Goal: Task Accomplishment & Management: Use online tool/utility

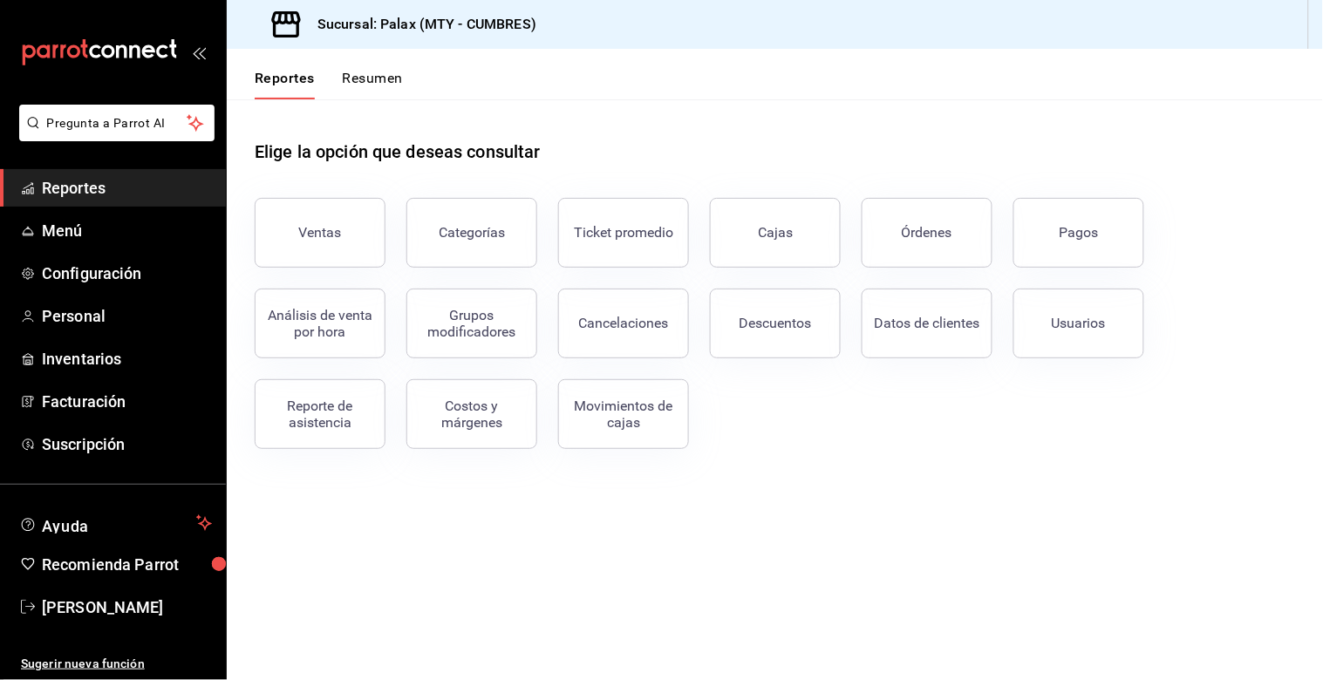
drag, startPoint x: 265, startPoint y: 230, endPoint x: 321, endPoint y: 259, distance: 62.8
click at [265, 234] on button "Ventas" at bounding box center [320, 233] width 131 height 70
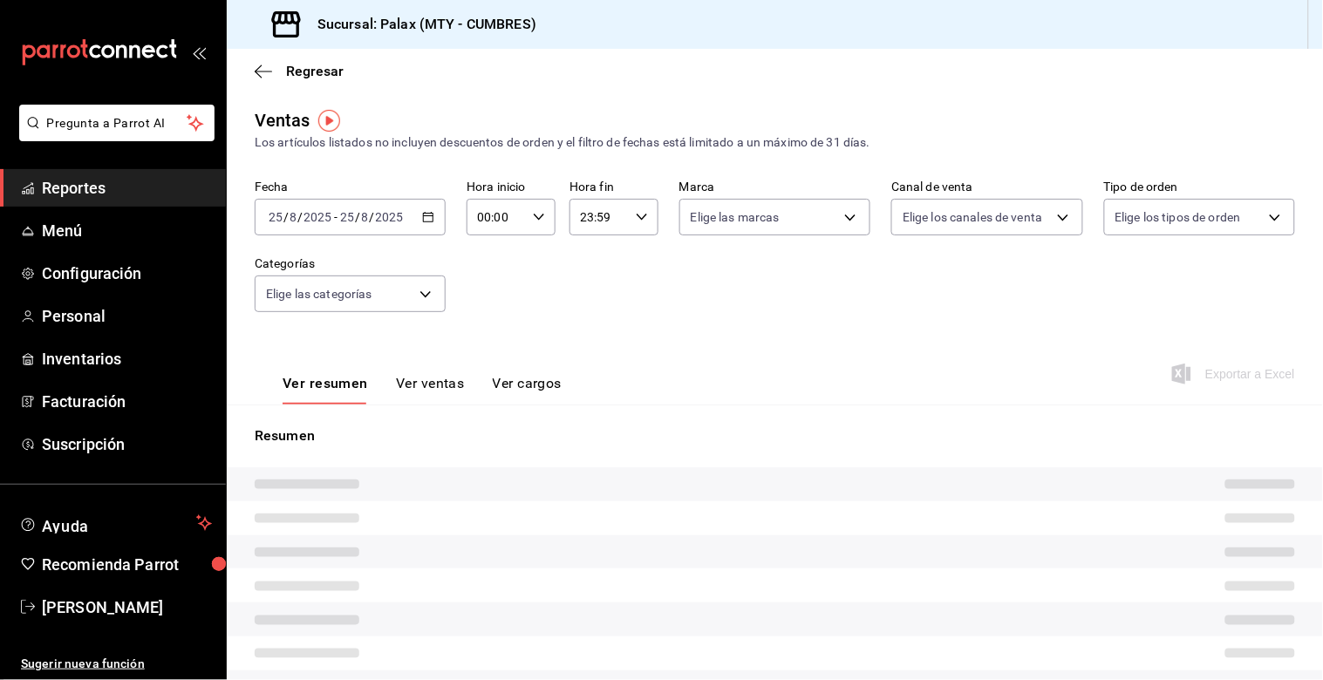
type input "07:00"
type input "14:59"
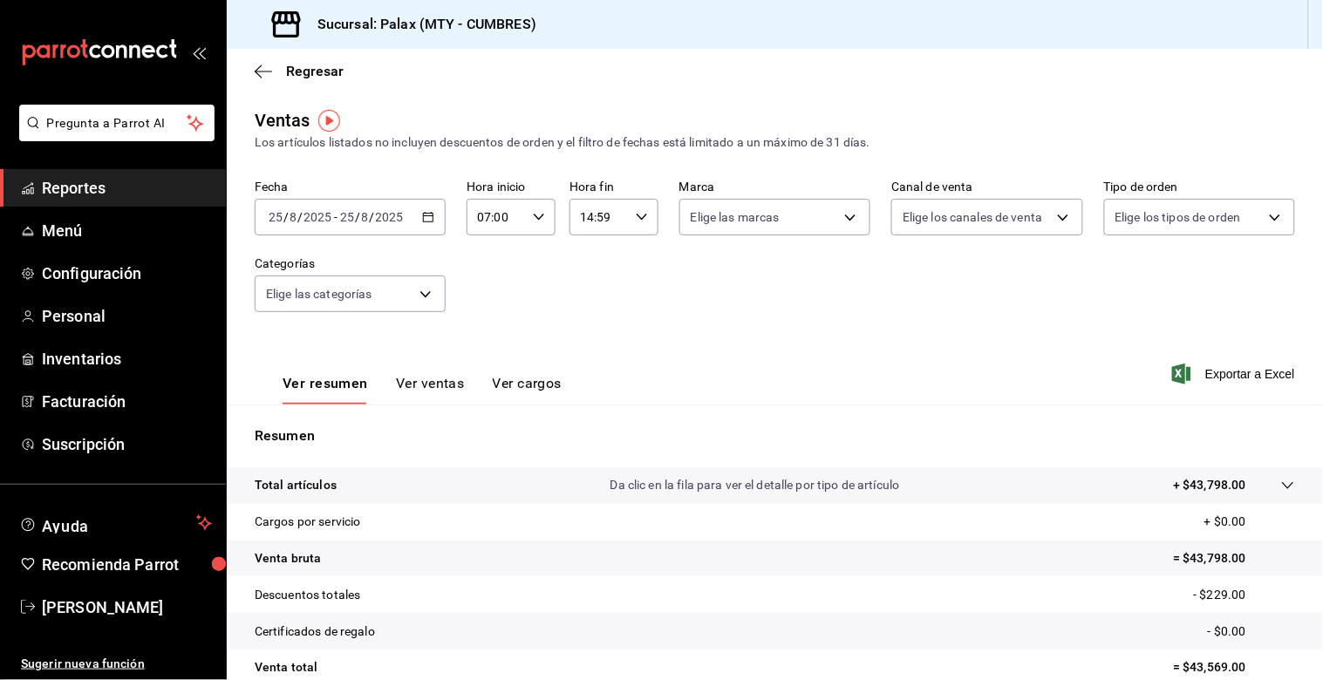
click at [536, 224] on div "07:00 Hora inicio" at bounding box center [511, 217] width 89 height 37
click at [480, 328] on button "15" at bounding box center [485, 326] width 37 height 35
type input "15:00"
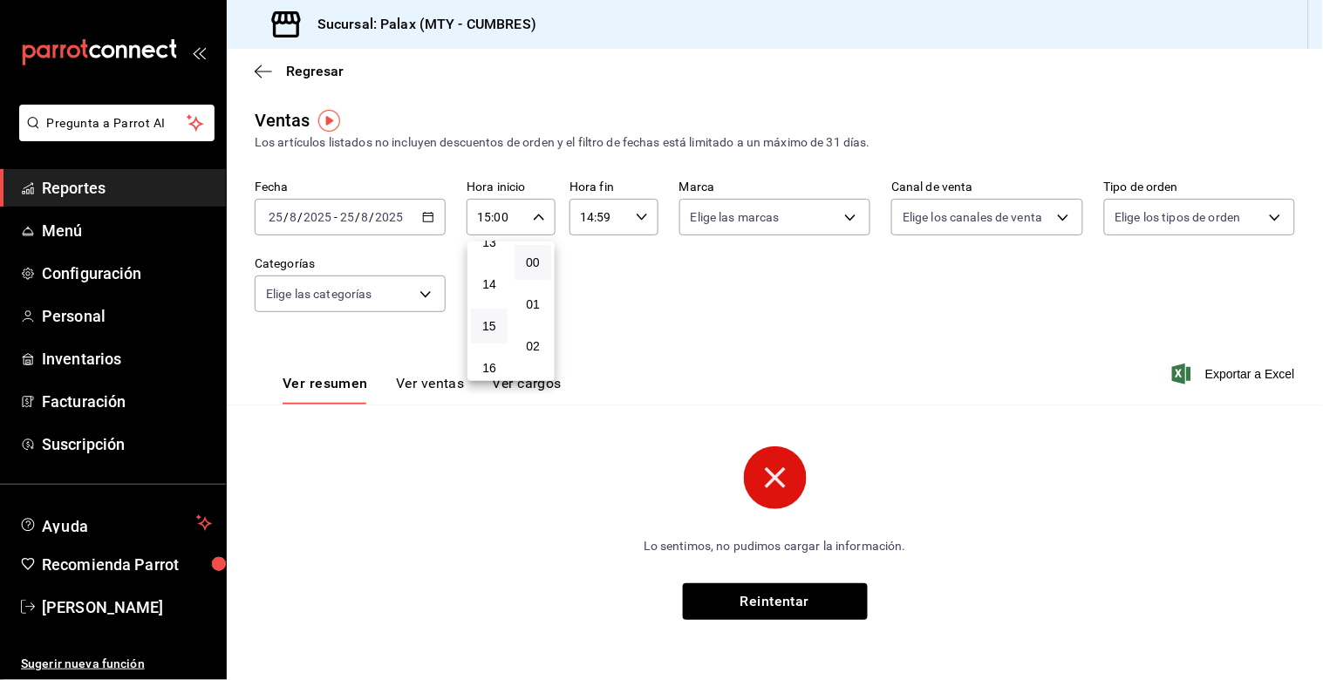
click at [632, 225] on div at bounding box center [661, 340] width 1323 height 680
click at [631, 229] on div "14:59 Hora fin" at bounding box center [614, 217] width 89 height 37
click at [600, 359] on button "23" at bounding box center [592, 369] width 38 height 35
type input "23:59"
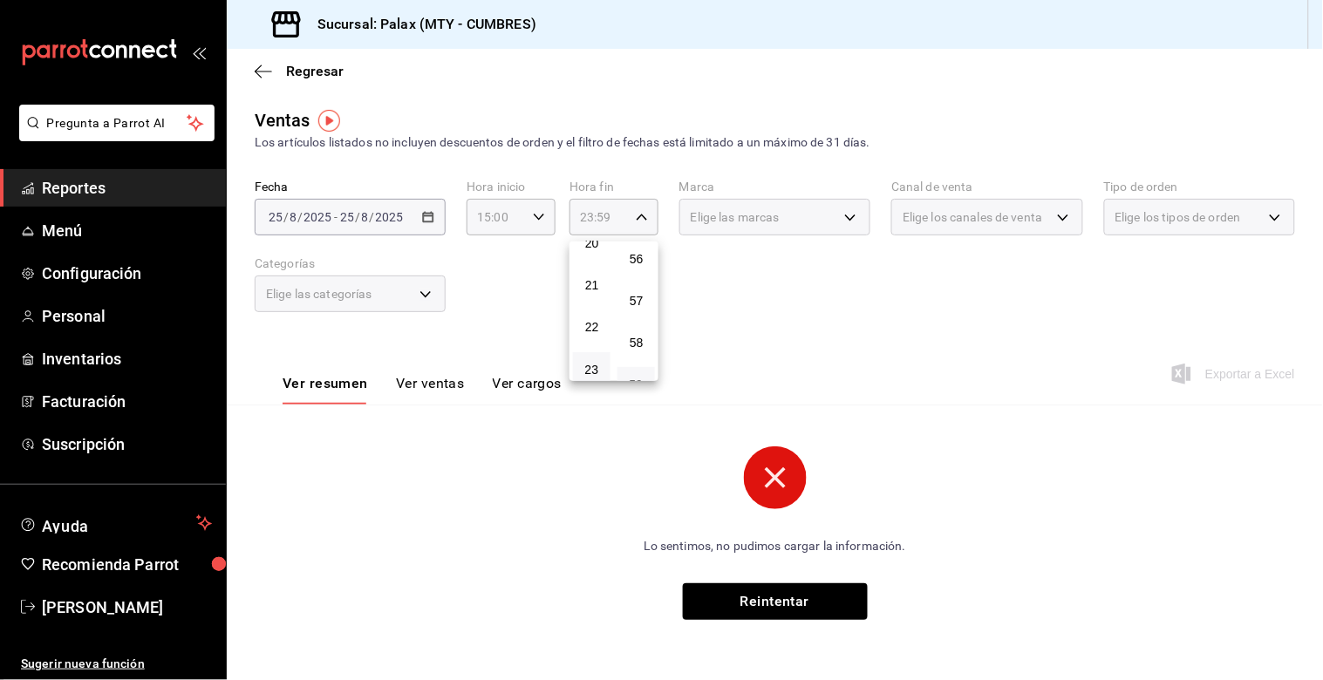
click at [779, 288] on div at bounding box center [661, 340] width 1323 height 680
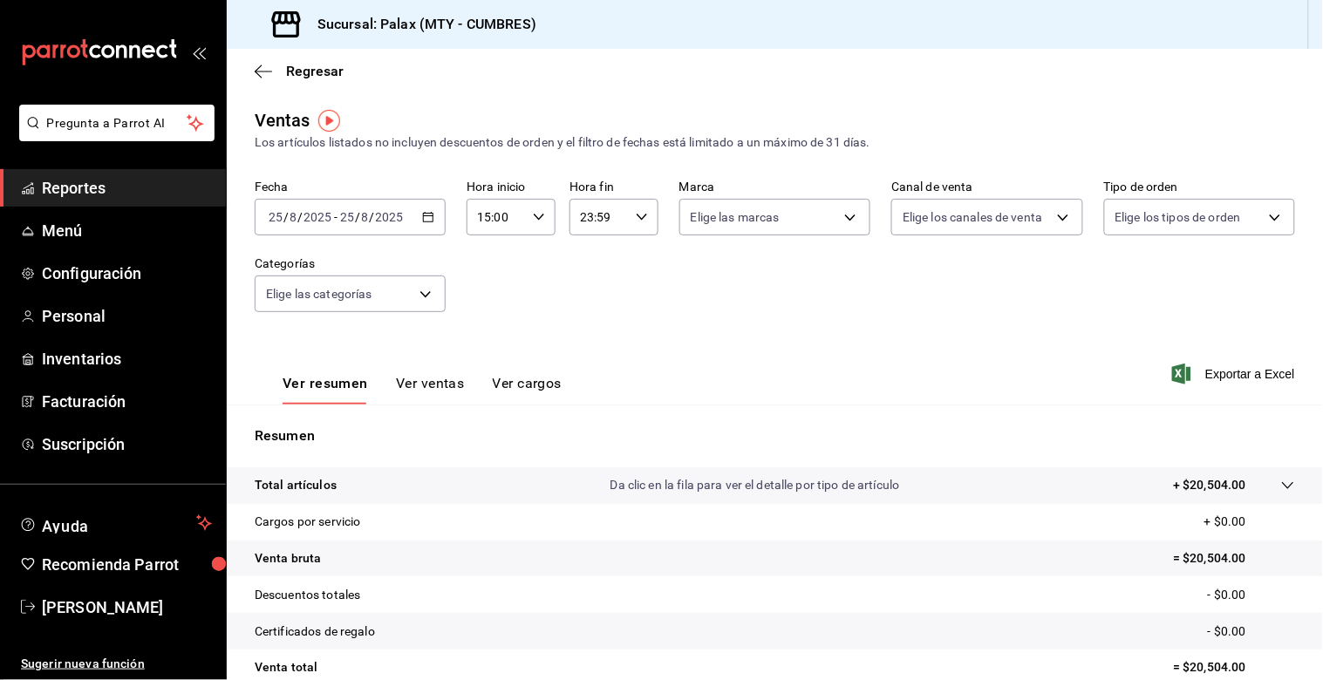
click at [452, 377] on button "Ver ventas" at bounding box center [430, 390] width 69 height 30
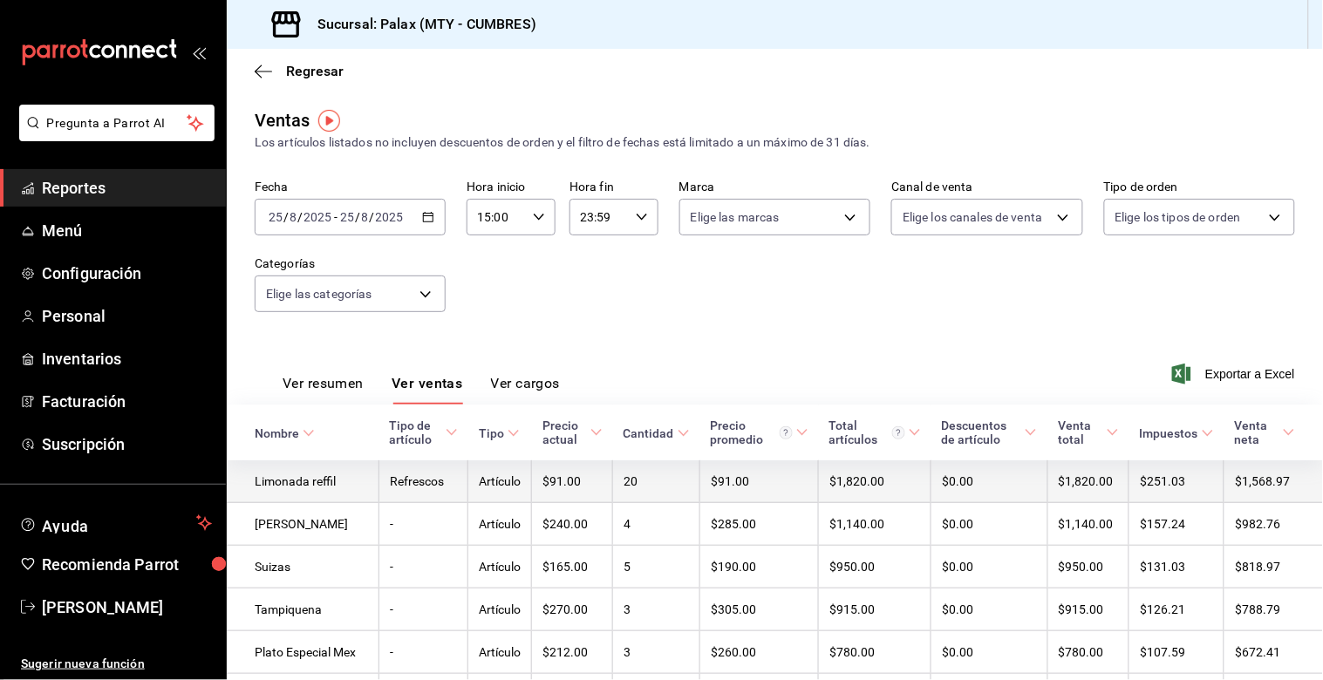
click at [392, 375] on button "Ver ventas" at bounding box center [428, 390] width 72 height 30
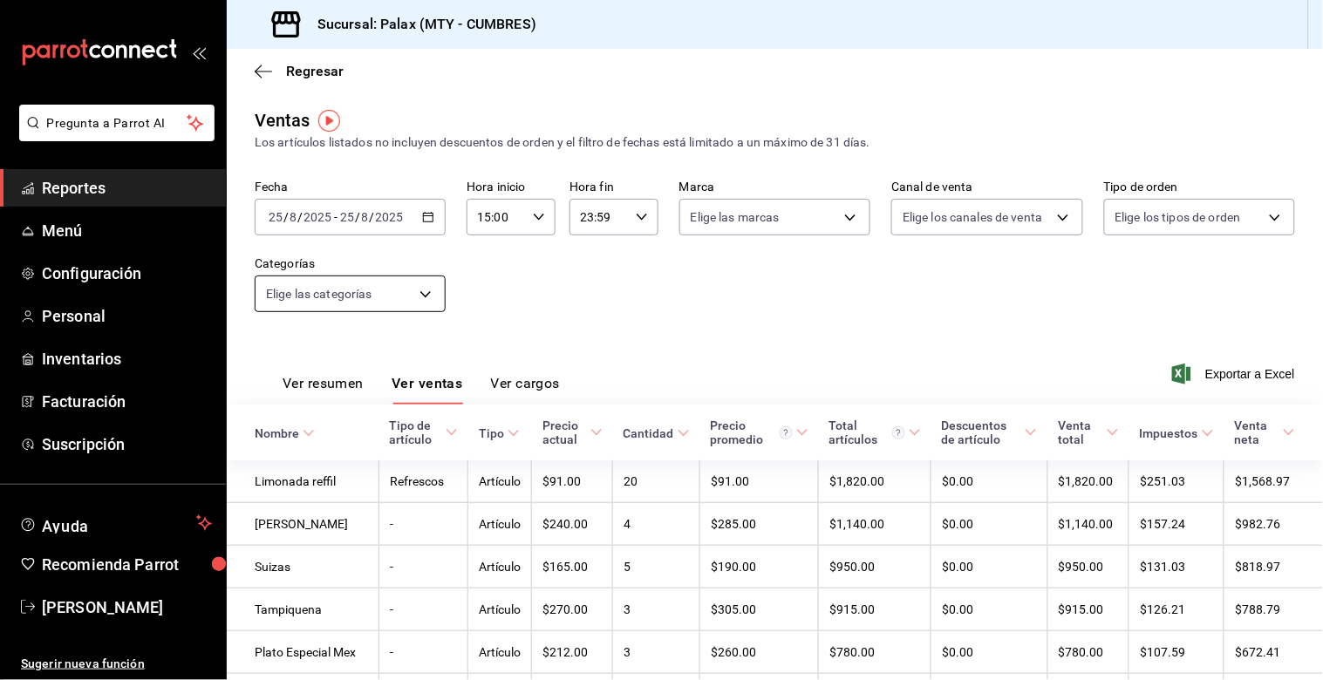
click at [426, 302] on body "Pregunta a Parrot AI Reportes Menú Configuración Personal Inventarios Facturaci…" at bounding box center [661, 340] width 1323 height 680
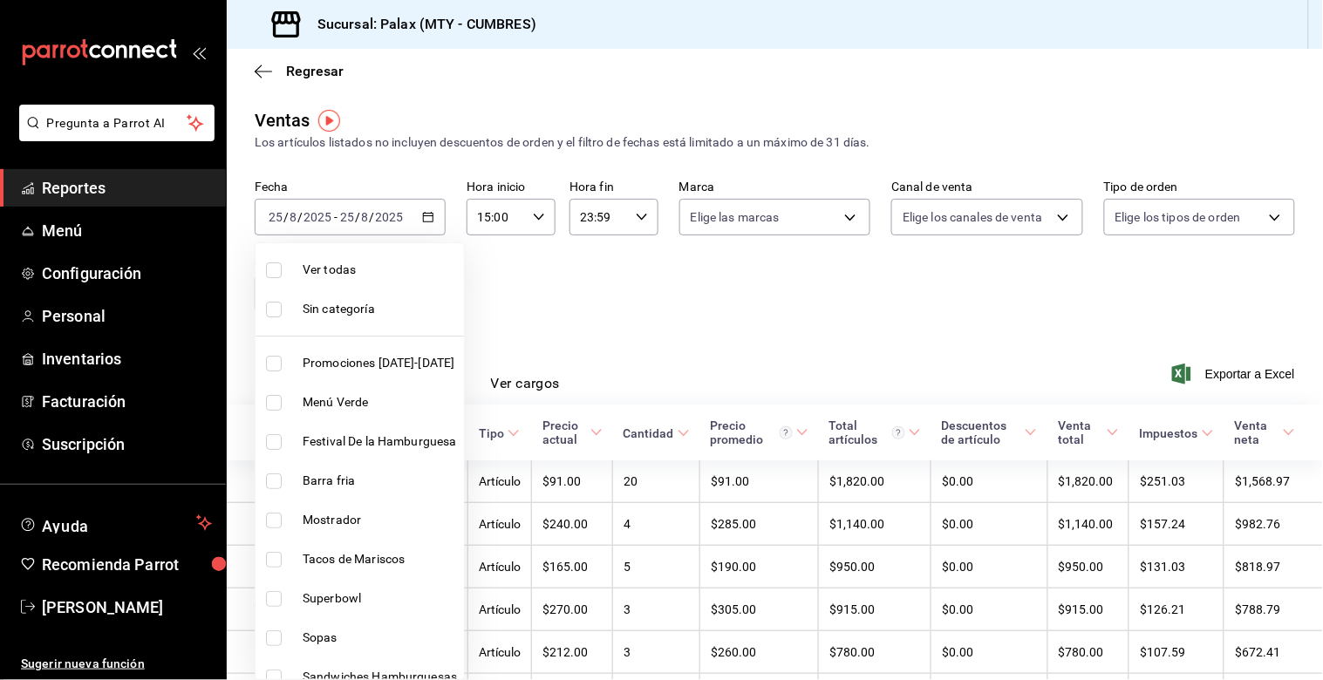
click at [274, 521] on input "checkbox" at bounding box center [274, 521] width 16 height 16
checkbox input "true"
type input "f2dae4ce-bbab-4ca5-92d1-59dc07dbf672"
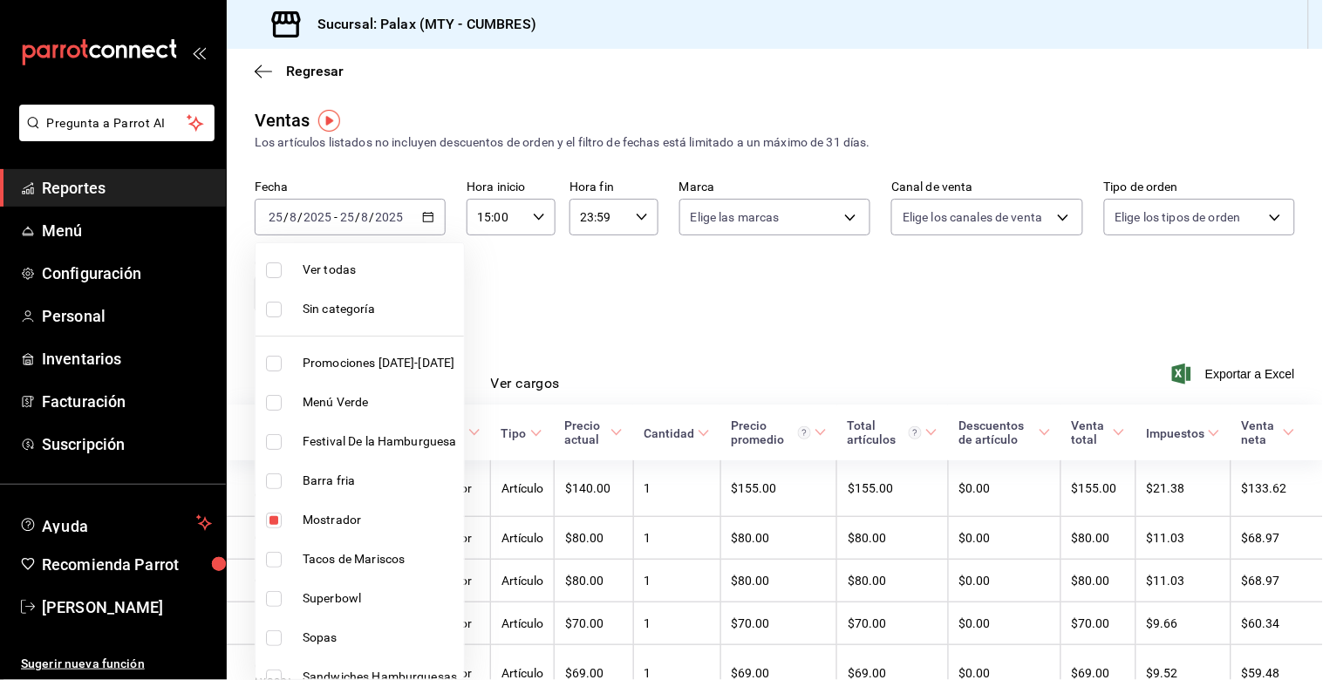
click at [700, 352] on div at bounding box center [661, 340] width 1323 height 680
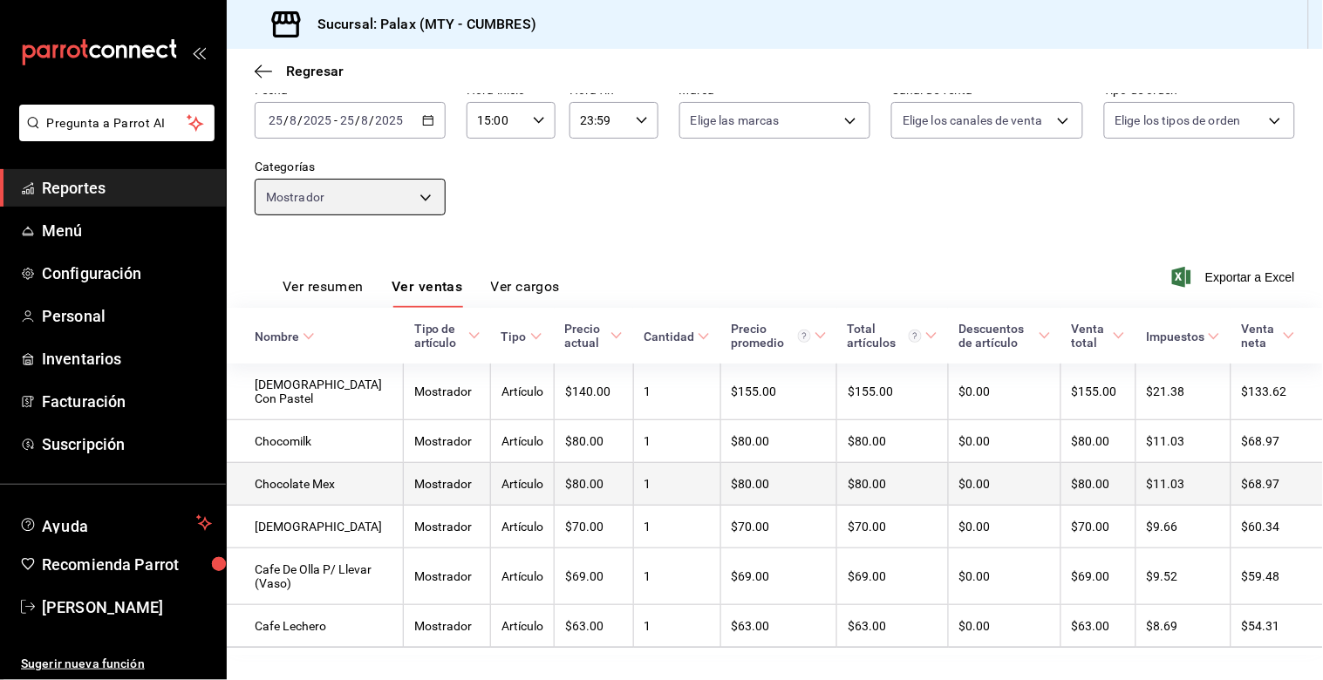
scroll to position [133, 0]
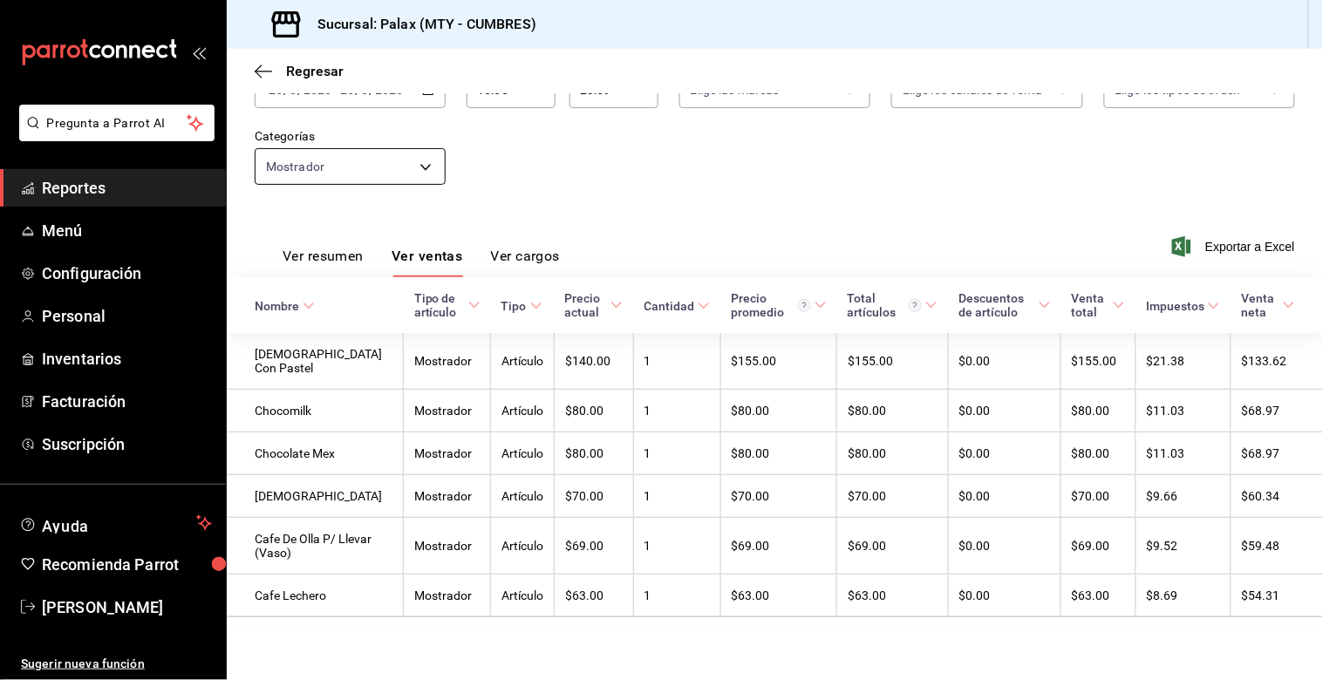
click at [317, 174] on body "Pregunta a Parrot AI Reportes Menú Configuración Personal Inventarios Facturaci…" at bounding box center [661, 340] width 1323 height 680
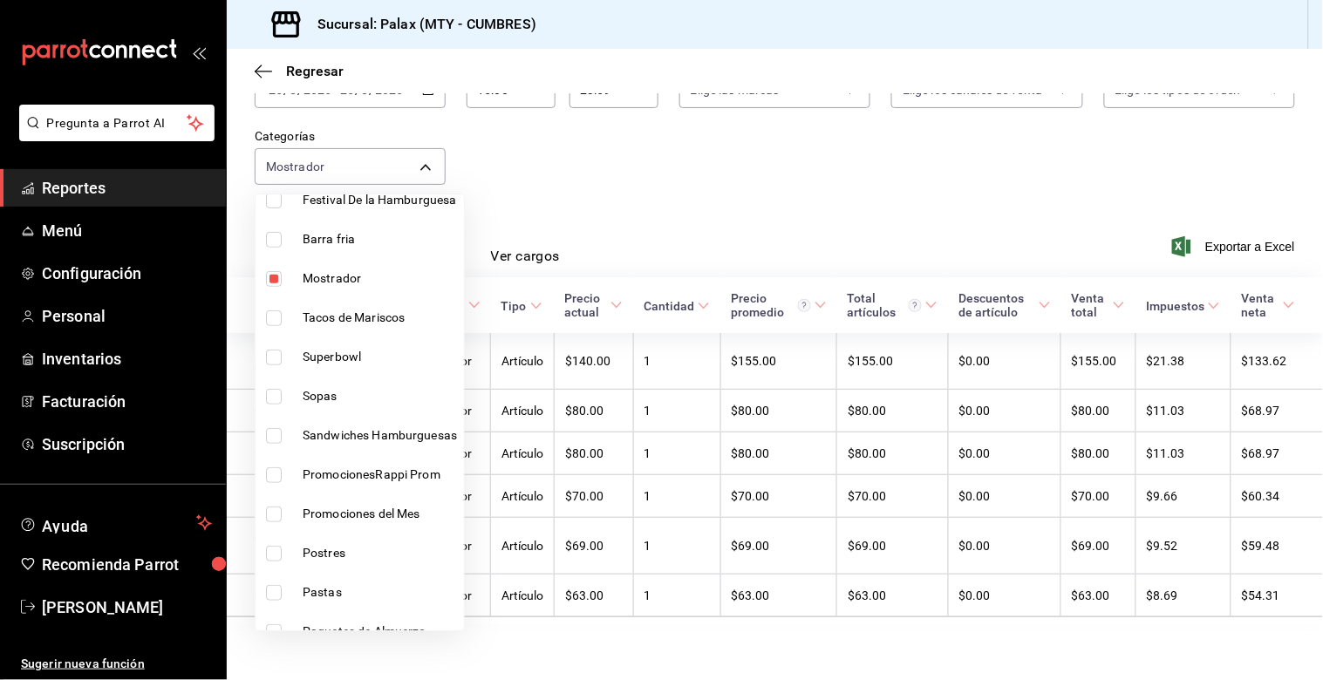
scroll to position [194, 0]
drag, startPoint x: 279, startPoint y: 288, endPoint x: 270, endPoint y: 329, distance: 41.9
click at [277, 288] on li "Mostrador" at bounding box center [360, 277] width 208 height 39
checkbox input "false"
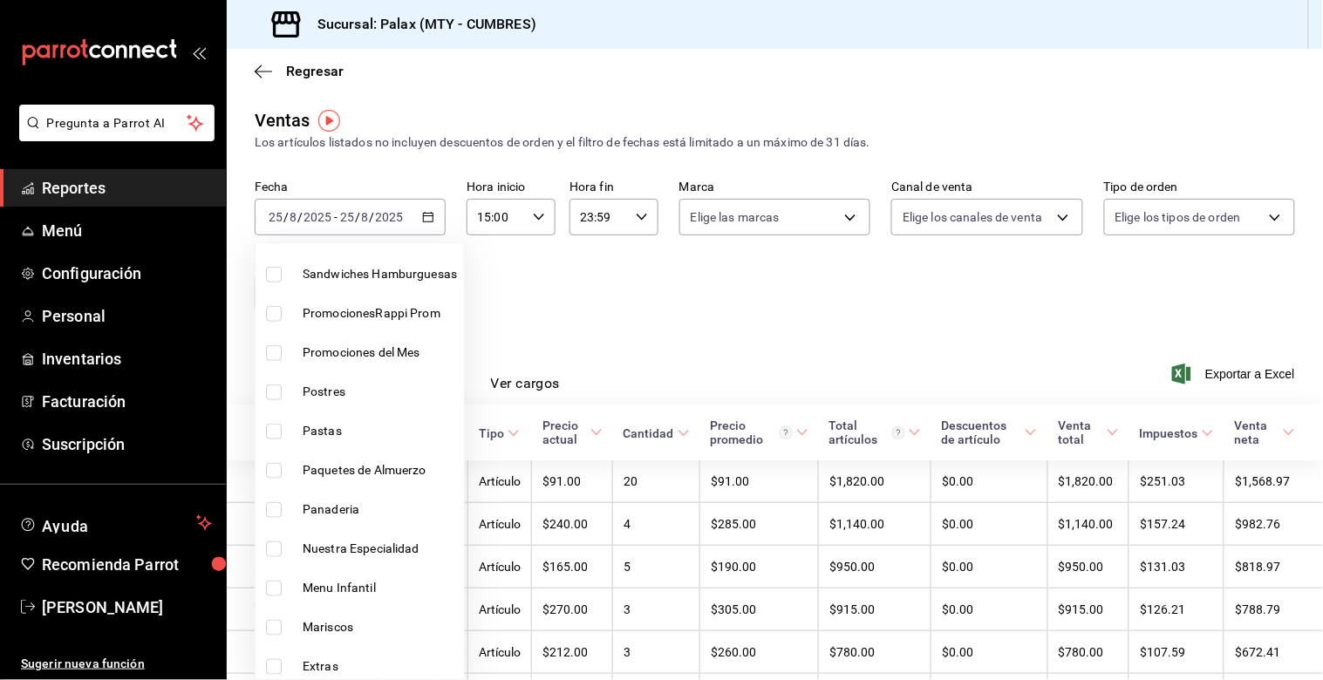
scroll to position [387, 0]
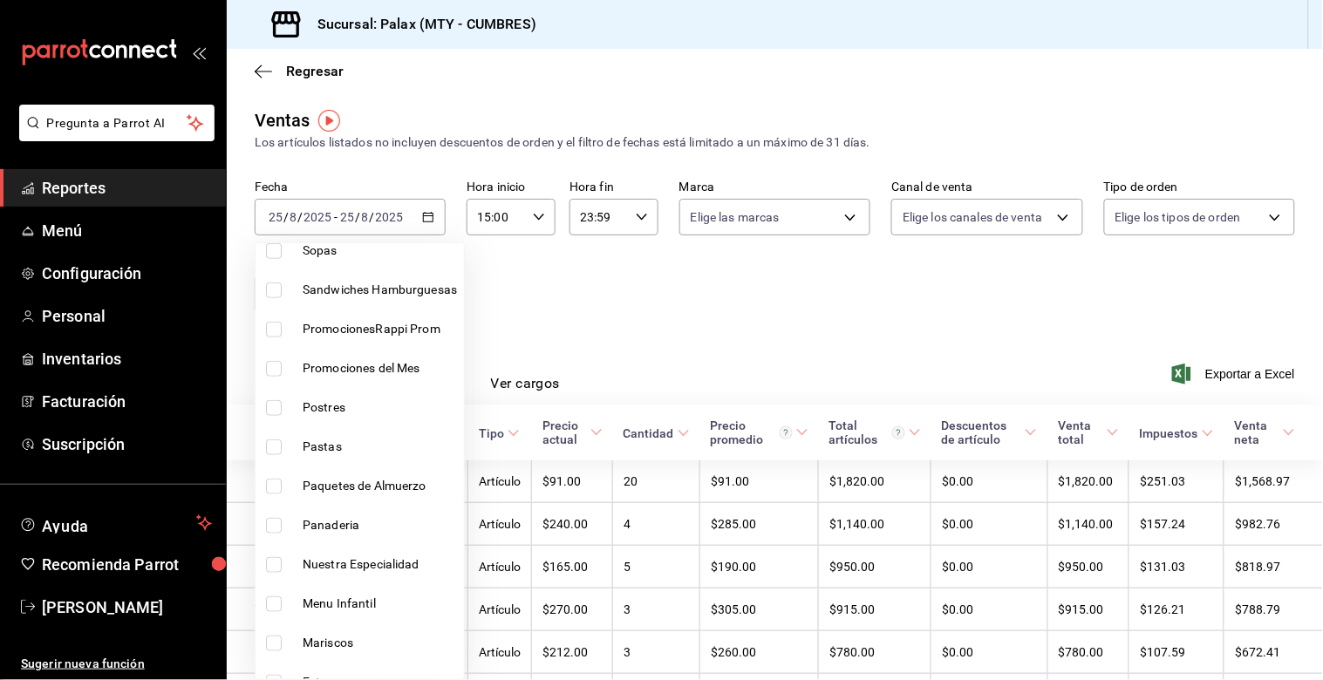
click at [283, 395] on li "Postres" at bounding box center [360, 407] width 208 height 39
type input "6970ed2c-64d9-4fee-a1ac-8fe23c7e63ab"
checkbox input "true"
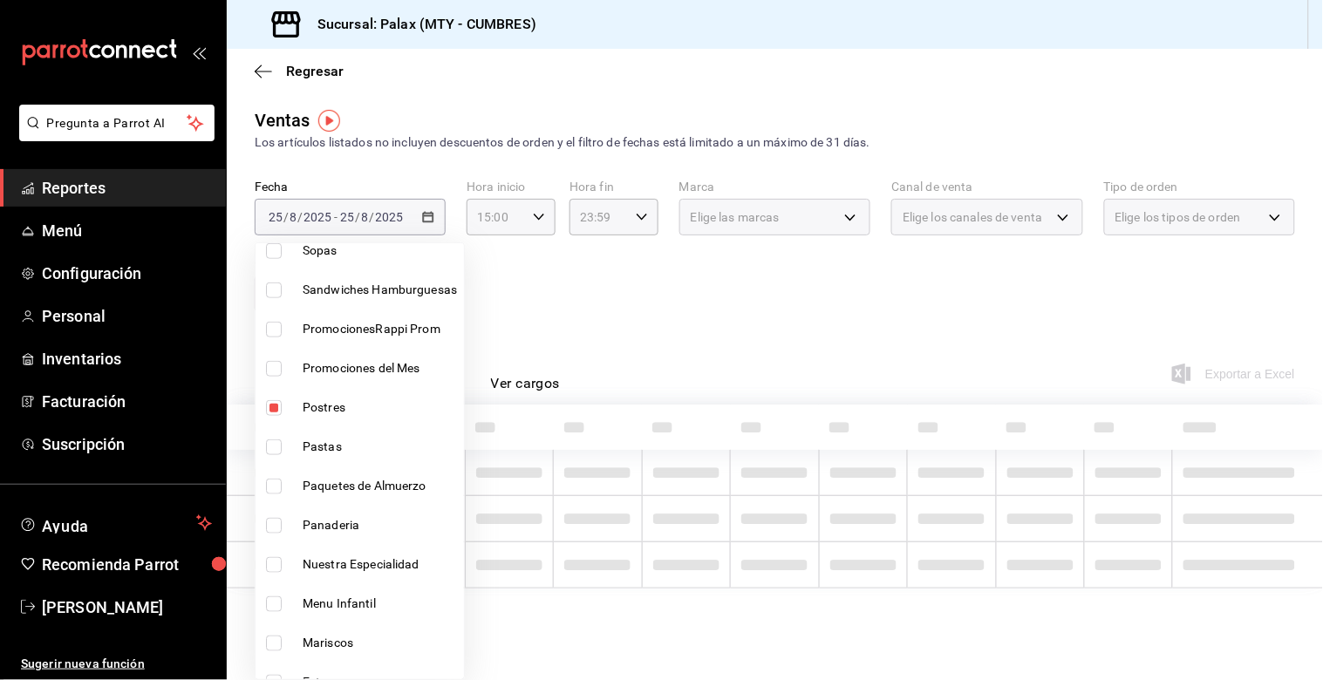
scroll to position [484, 0]
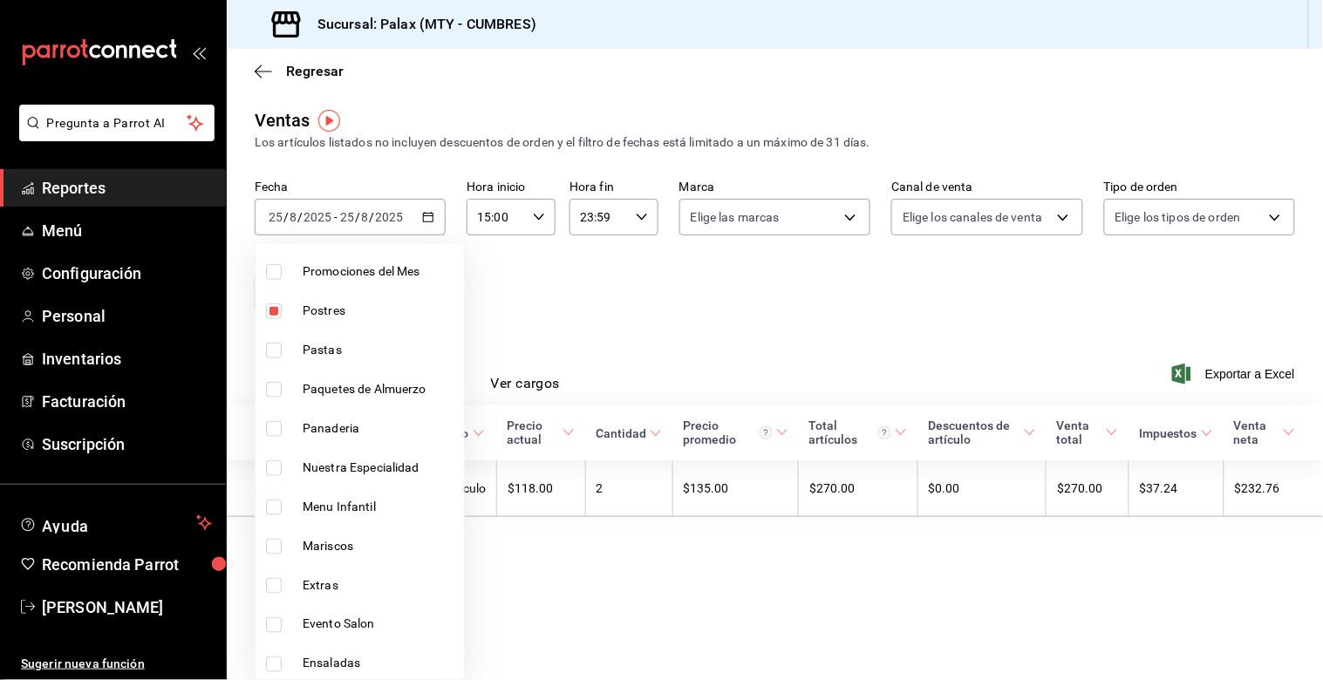
click at [276, 421] on input "checkbox" at bounding box center [274, 429] width 16 height 16
checkbox input "true"
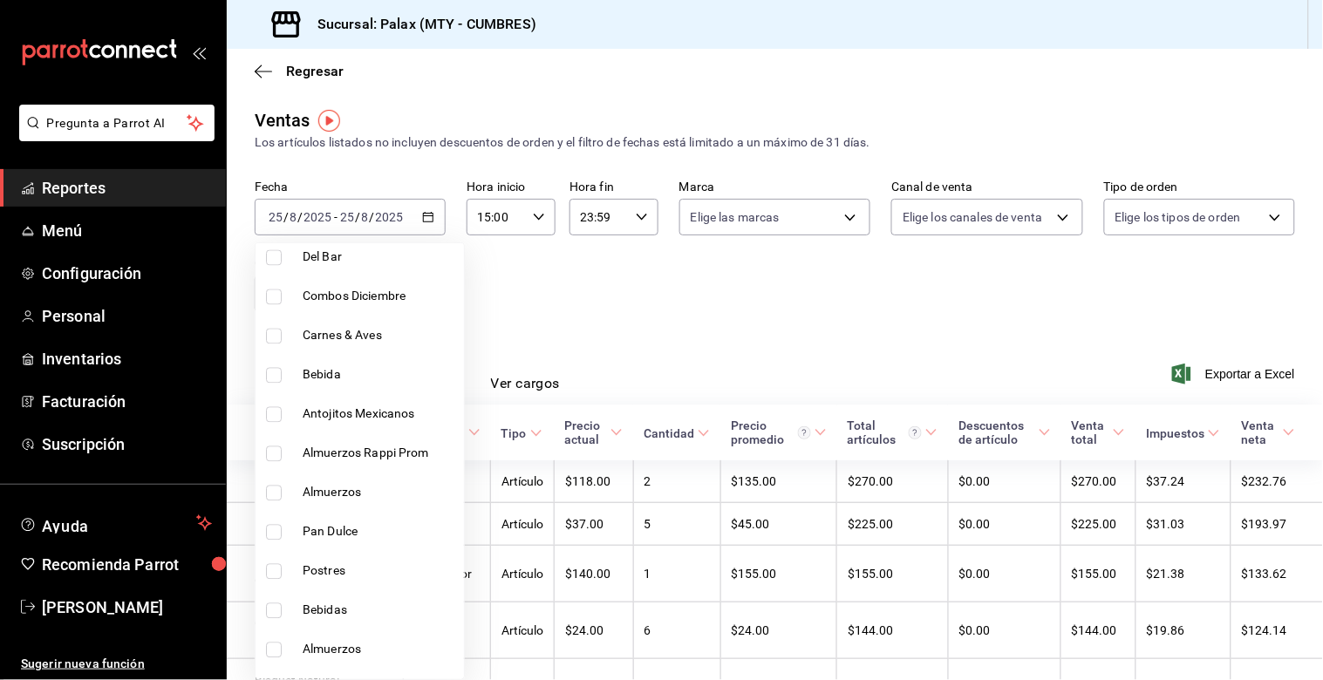
scroll to position [1066, 0]
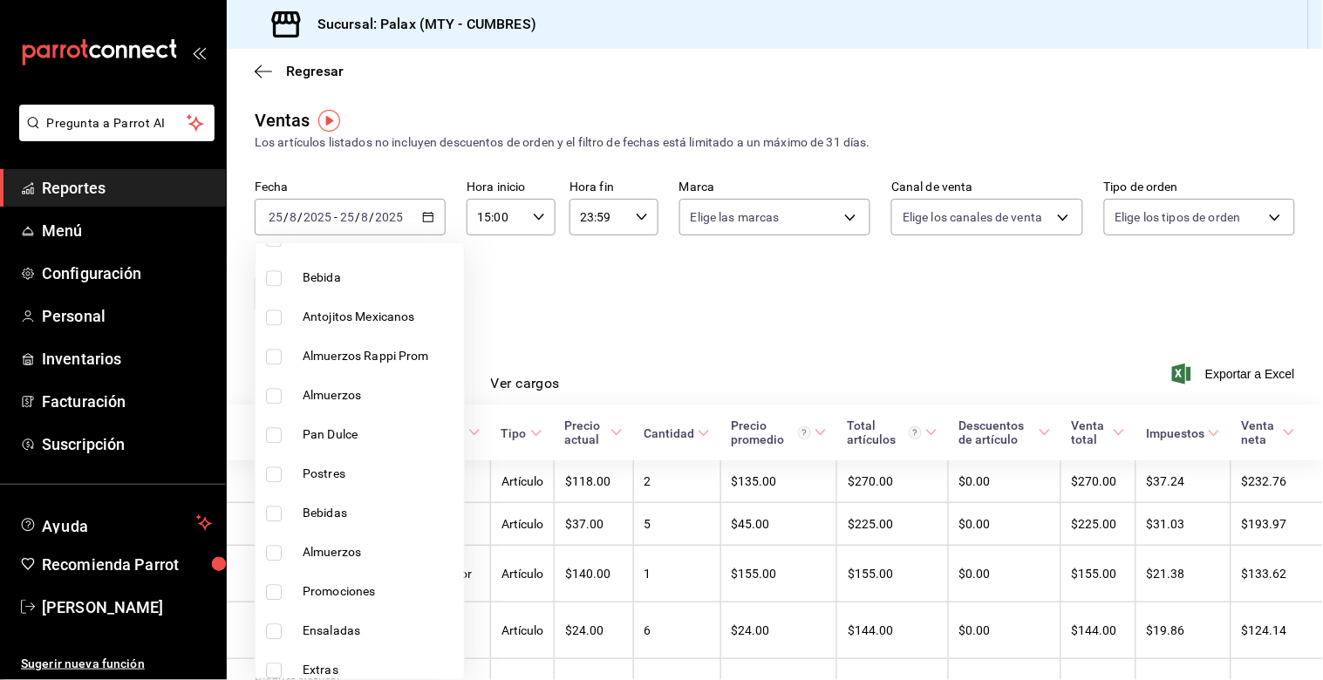
click at [273, 423] on li "Pan Dulce" at bounding box center [360, 435] width 208 height 39
type input "6970ed2c-64d9-4fee-a1ac-8fe23c7e63ab,c1857e69-1263-4738-8070-fa69687f0395,28c1a…"
checkbox input "true"
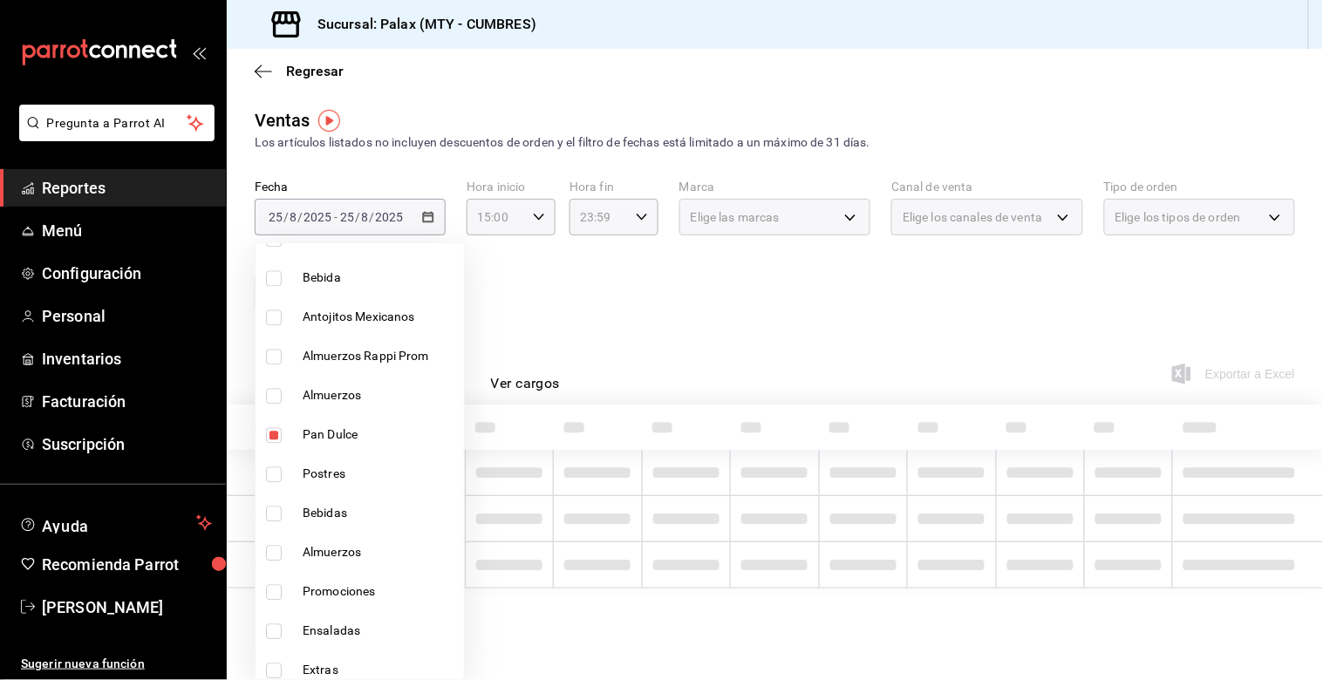
click at [271, 469] on input "checkbox" at bounding box center [274, 475] width 16 height 16
checkbox input "true"
type input "6970ed2c-64d9-4fee-a1ac-8fe23c7e63ab,c1857e69-1263-4738-8070-fa69687f0395,28c1a…"
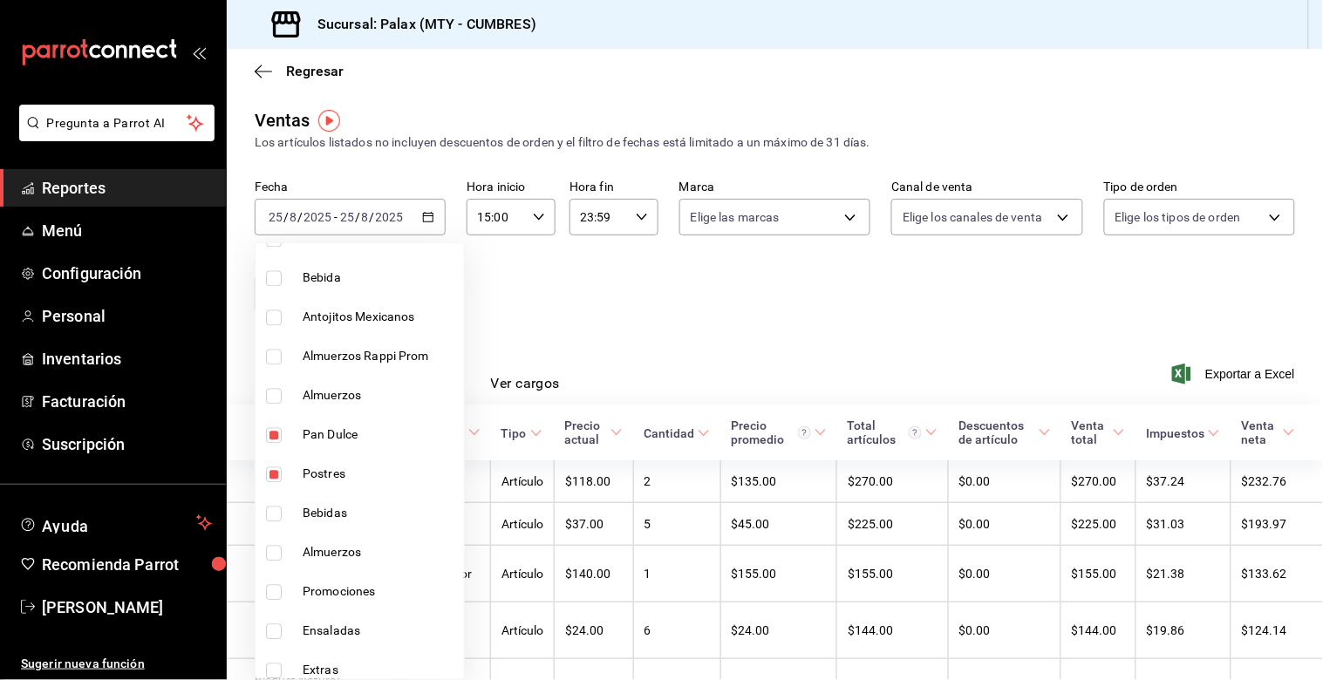
click at [870, 355] on div at bounding box center [661, 340] width 1323 height 680
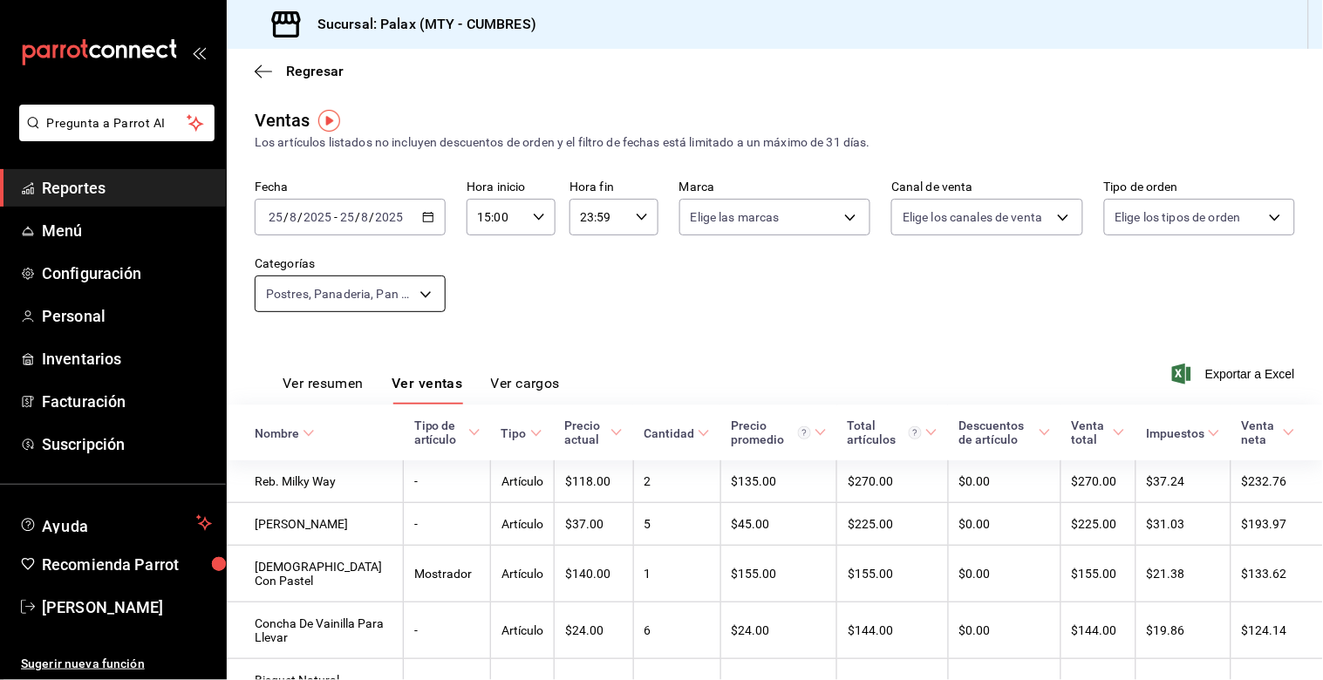
click at [433, 301] on body "Pregunta a Parrot AI Reportes Menú Configuración Personal Inventarios Facturaci…" at bounding box center [661, 340] width 1323 height 680
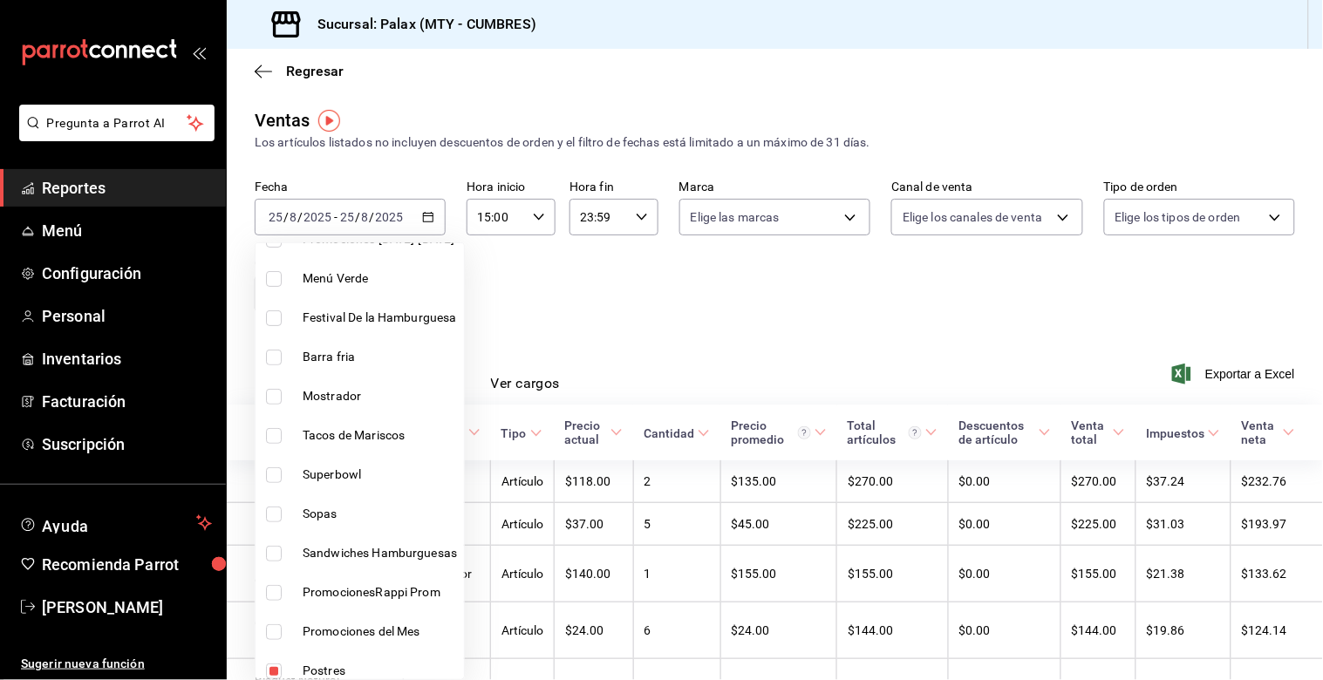
scroll to position [290, 0]
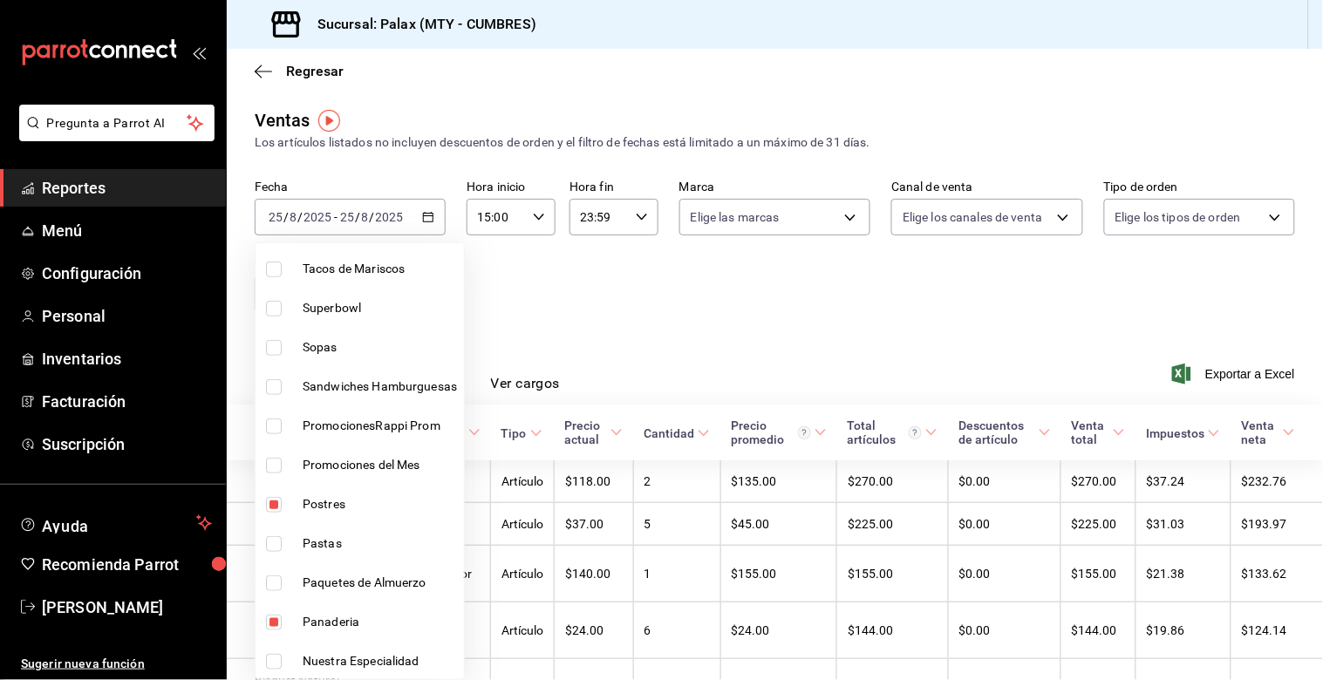
click at [266, 501] on input "checkbox" at bounding box center [274, 505] width 16 height 16
checkbox input "false"
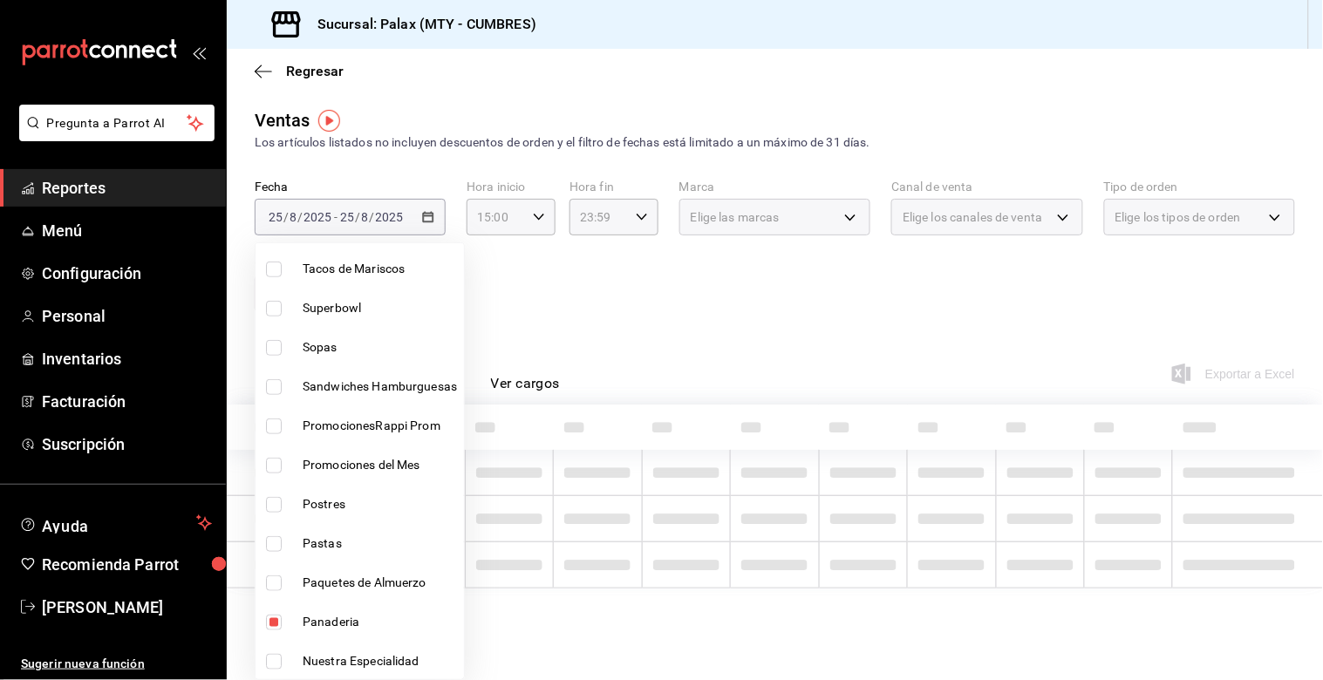
scroll to position [387, 0]
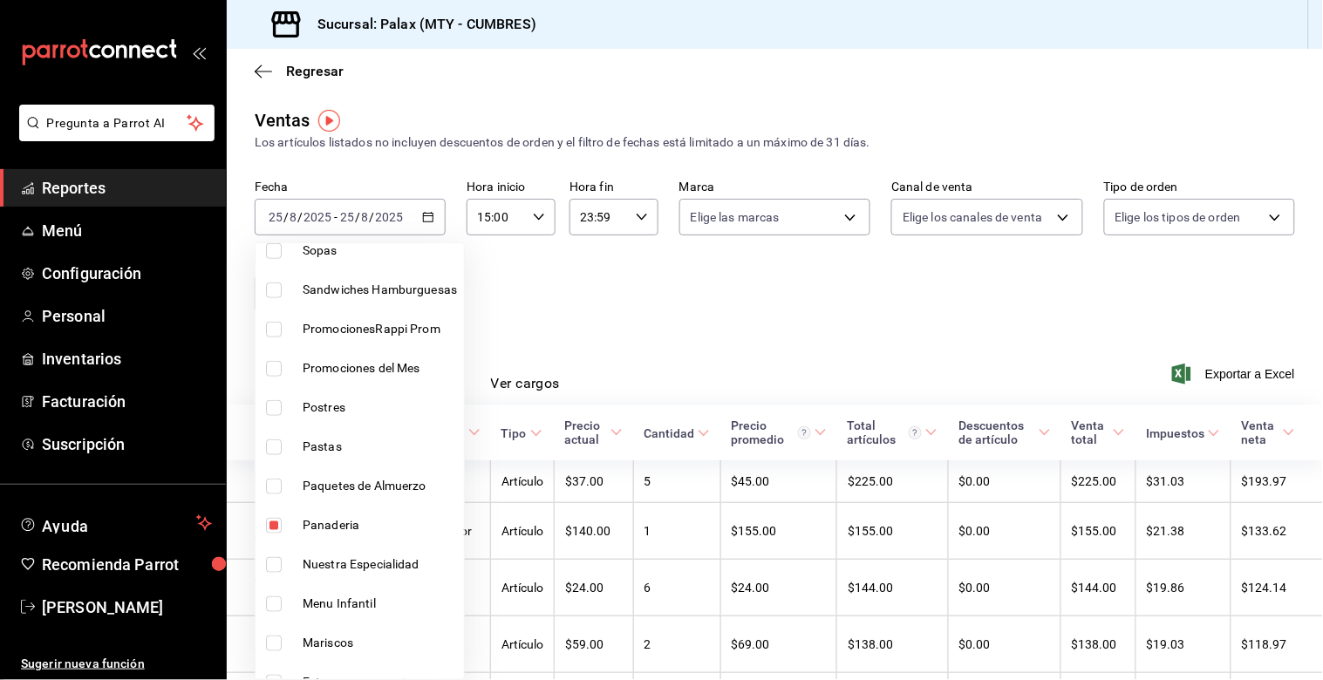
click at [268, 515] on li "Panaderia" at bounding box center [360, 525] width 208 height 39
type input "28c1a667-0fd6-4a26-94c0-8b3e49d7bdba,f0b9eaa6-d632-40ae-aa09-0bcae4e471a3"
checkbox input "false"
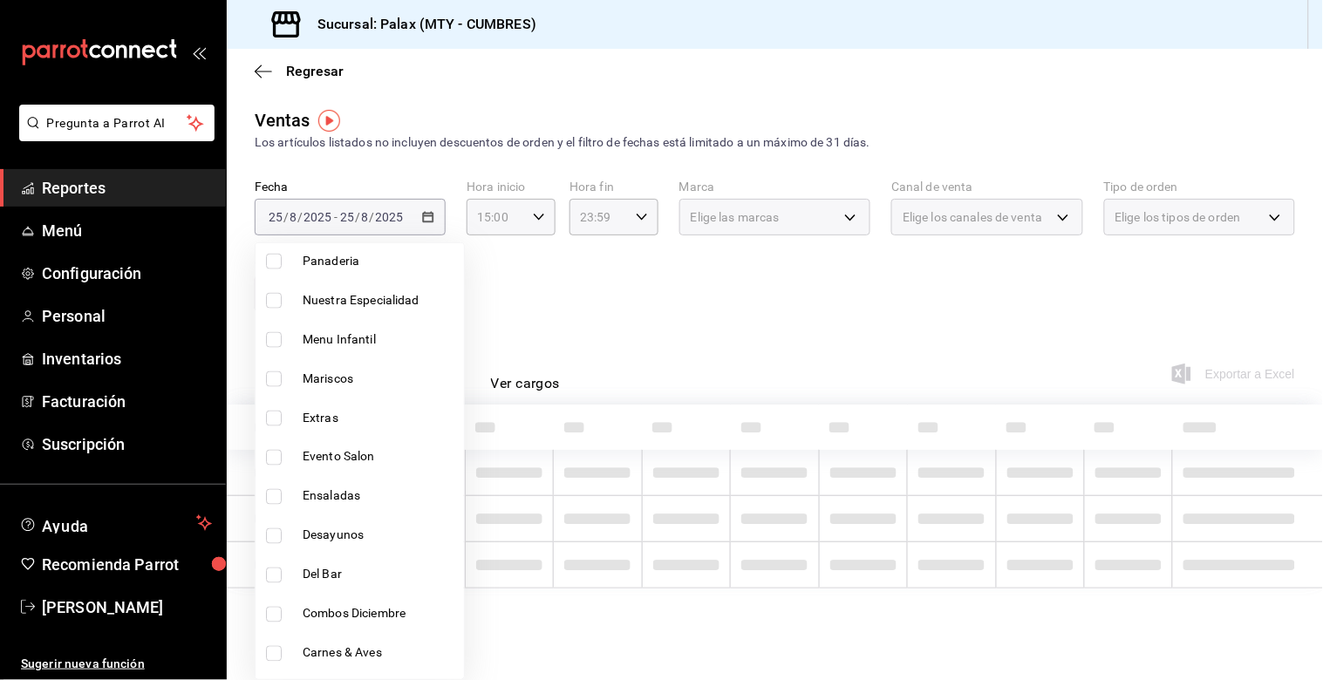
scroll to position [678, 0]
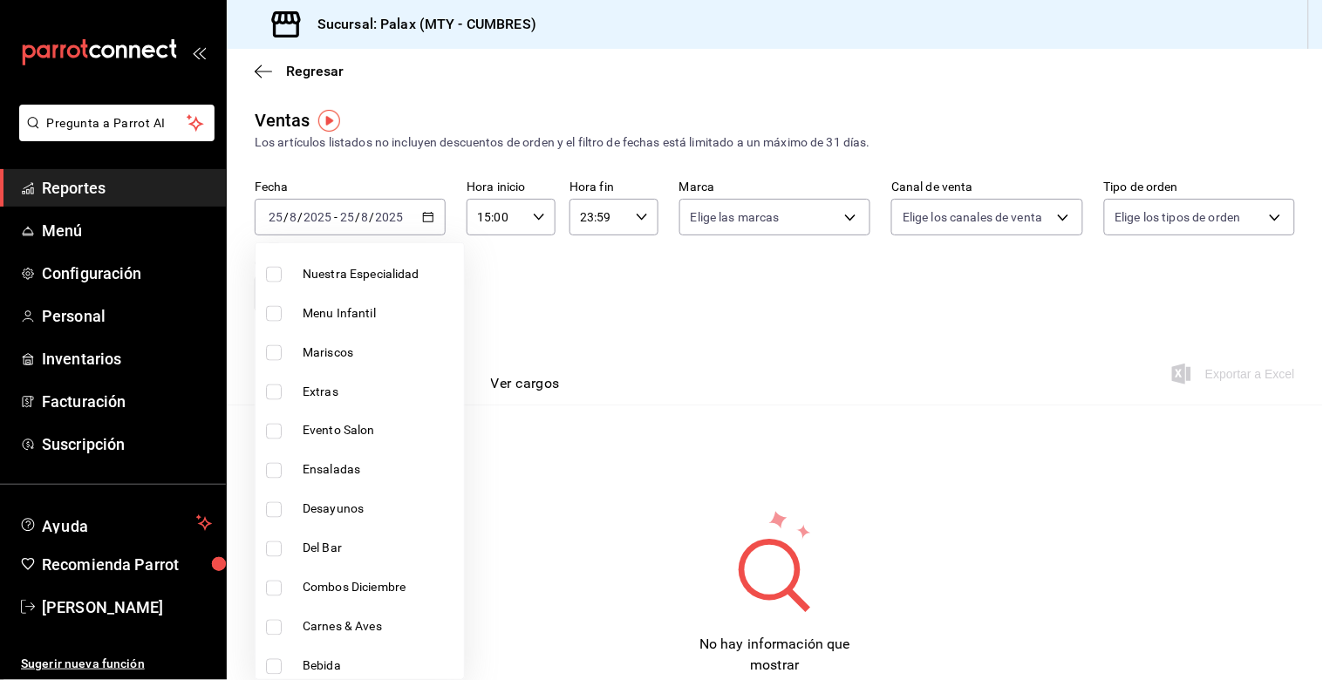
click at [281, 539] on li "Del Bar" at bounding box center [360, 548] width 208 height 39
type input "28c1a667-0fd6-4a26-94c0-8b3e49d7bdba,f0b9eaa6-d632-40ae-aa09-0bcae4e471a3,5041f…"
checkbox input "true"
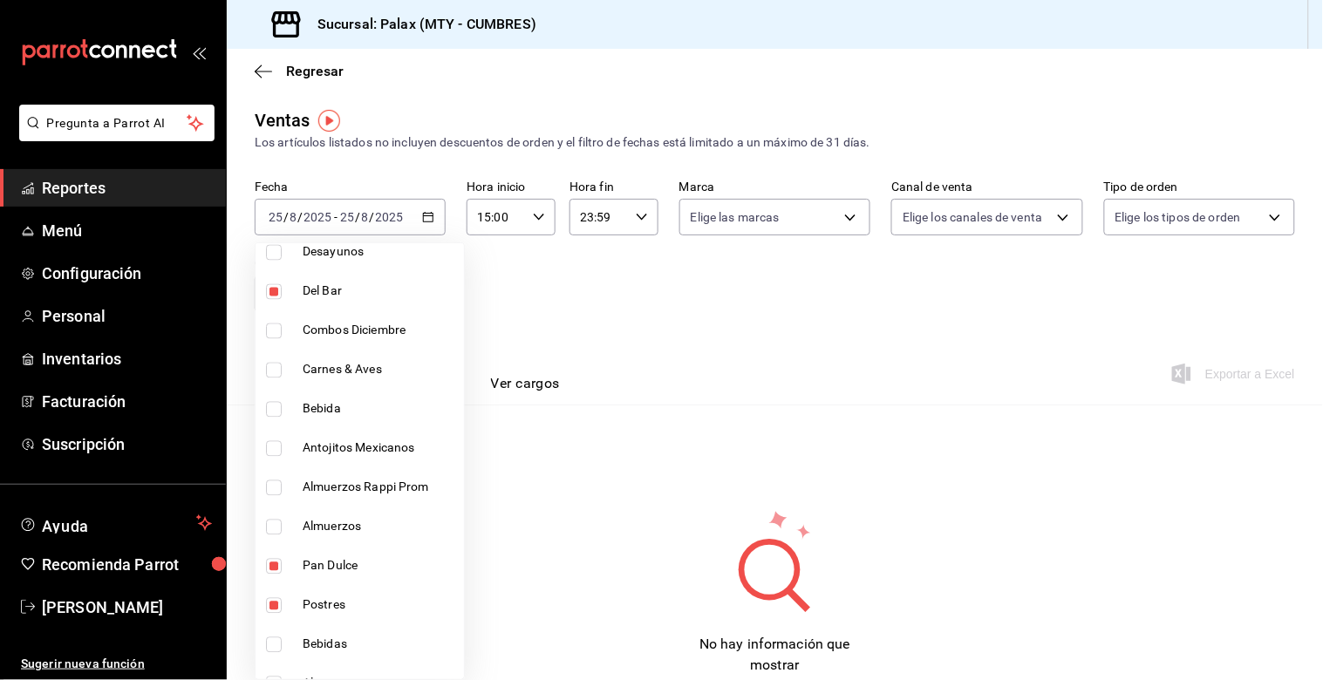
scroll to position [969, 0]
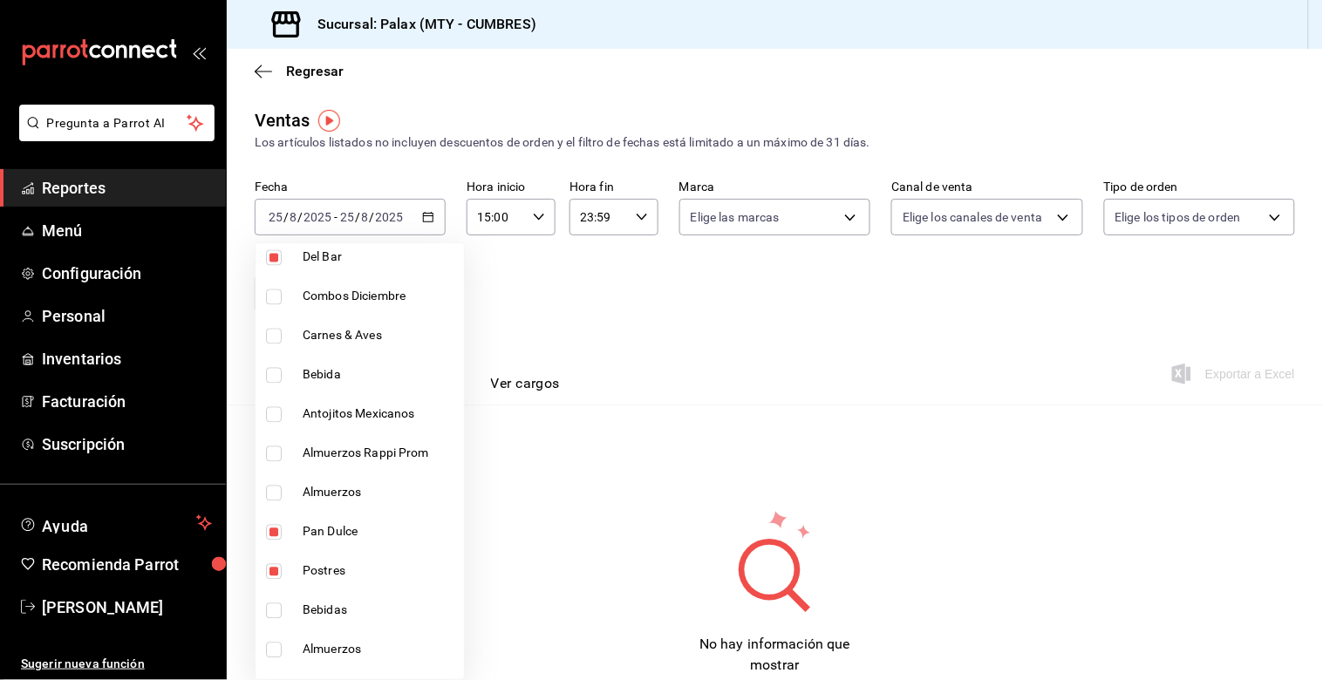
click at [275, 537] on input "checkbox" at bounding box center [274, 533] width 16 height 16
checkbox input "false"
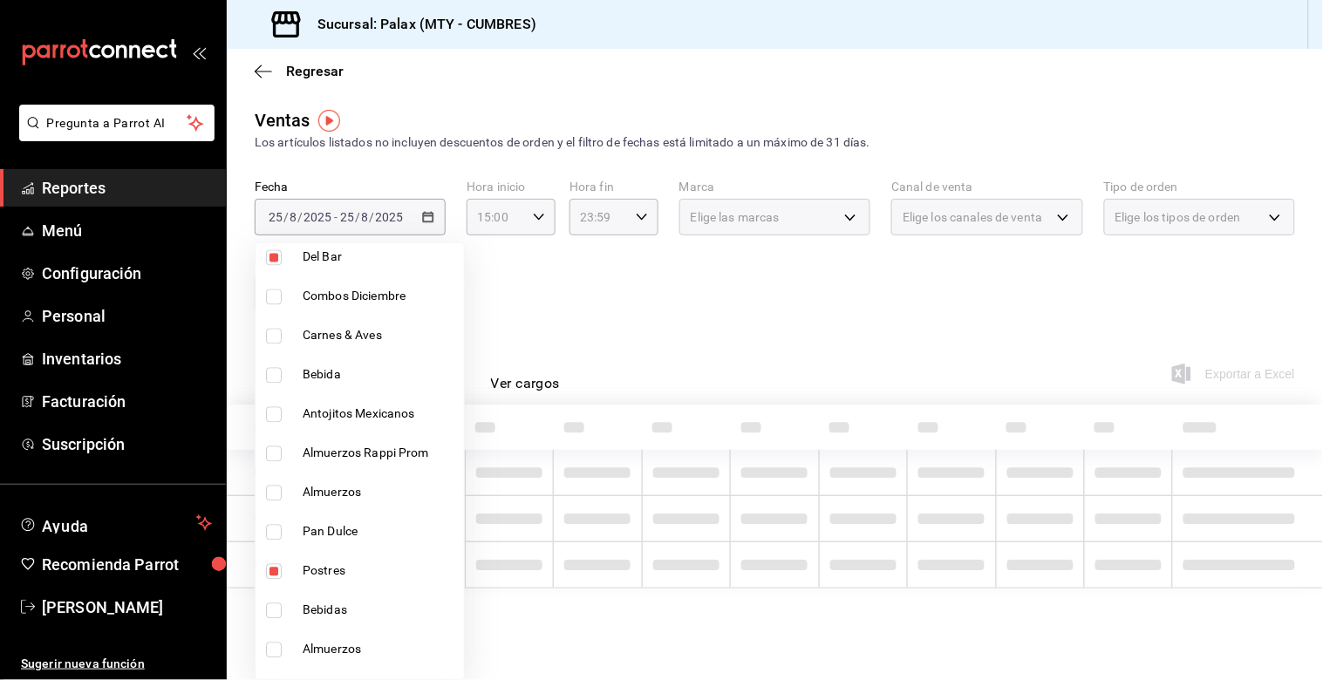
click at [282, 558] on li "Postres" at bounding box center [360, 571] width 208 height 39
type input "5041f980-30f3-428d-be8c-286edc227efb"
checkbox input "false"
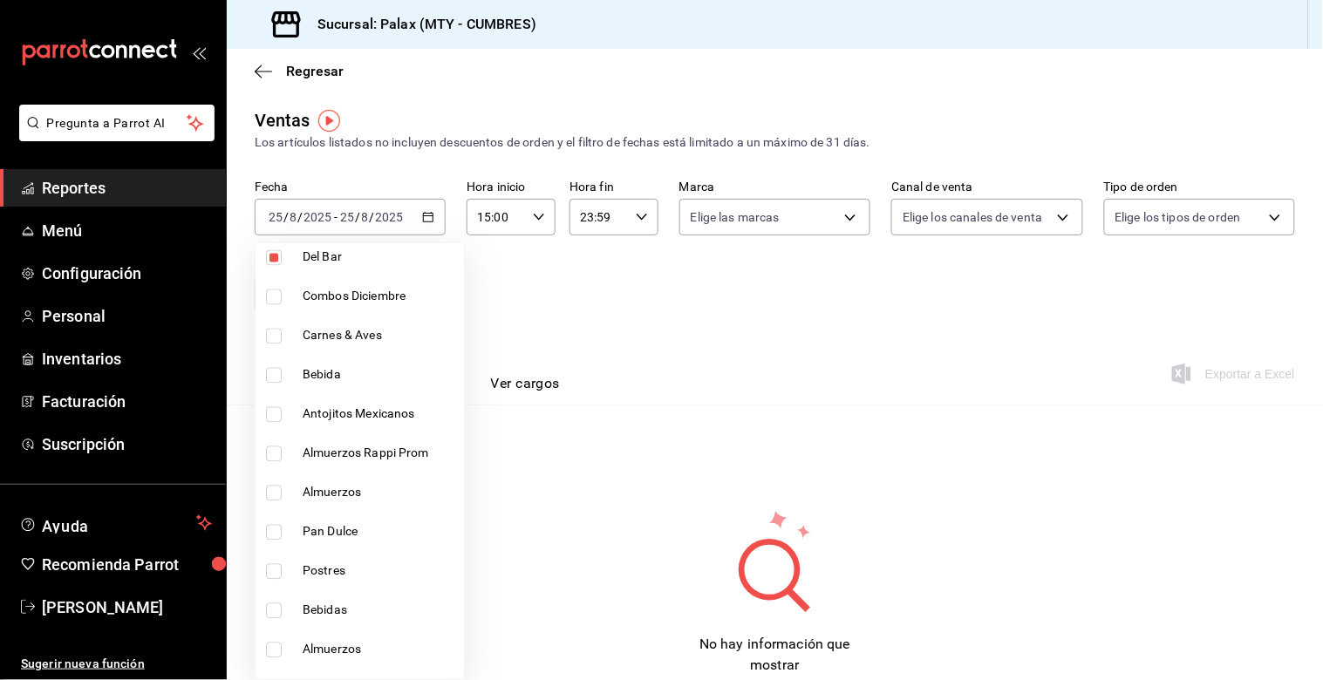
drag, startPoint x: 280, startPoint y: 389, endPoint x: 272, endPoint y: 413, distance: 24.8
click at [280, 388] on li "Bebida" at bounding box center [360, 375] width 208 height 39
type input "5041f980-30f3-428d-be8c-286edc227efb,41ed9666-a182-4a37-8e0e-cc37feaa0168"
checkbox input "true"
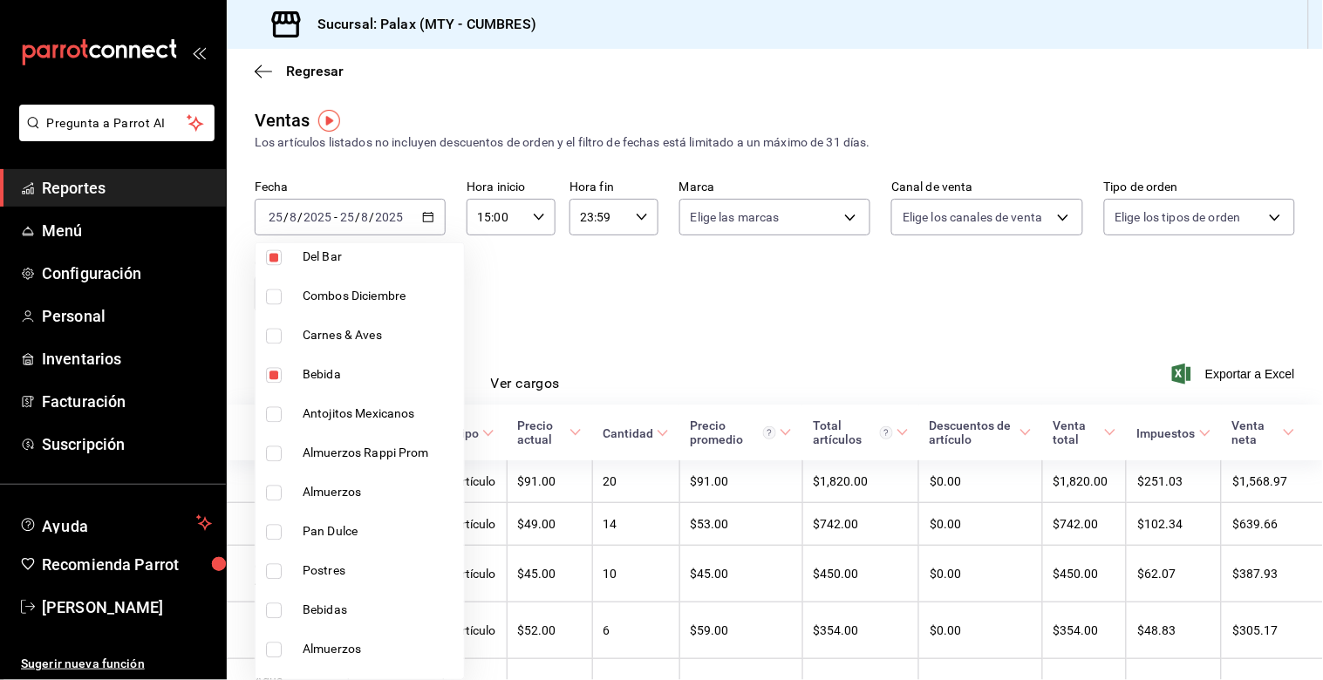
click at [267, 591] on li "Bebidas" at bounding box center [360, 610] width 208 height 39
type input "5041f980-30f3-428d-be8c-286edc227efb,41ed9666-a182-4a37-8e0e-cc37feaa0168,0d339…"
checkbox input "true"
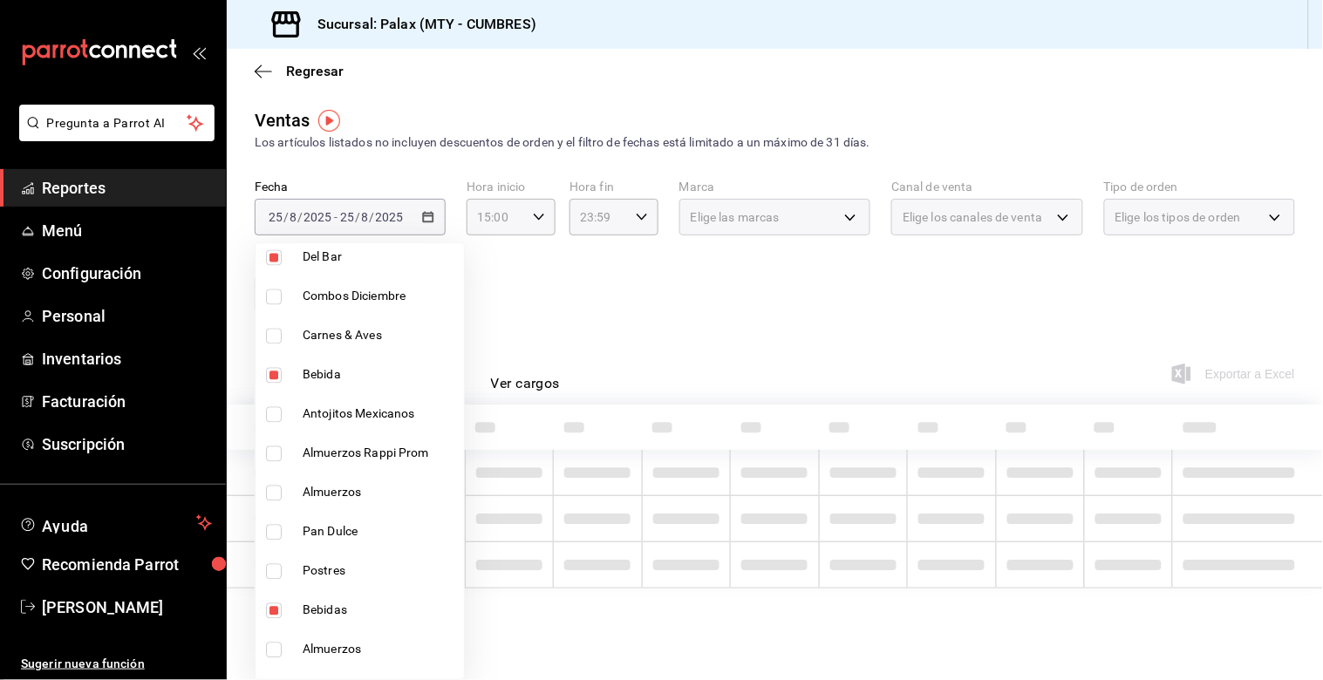
click at [634, 343] on div at bounding box center [661, 340] width 1323 height 680
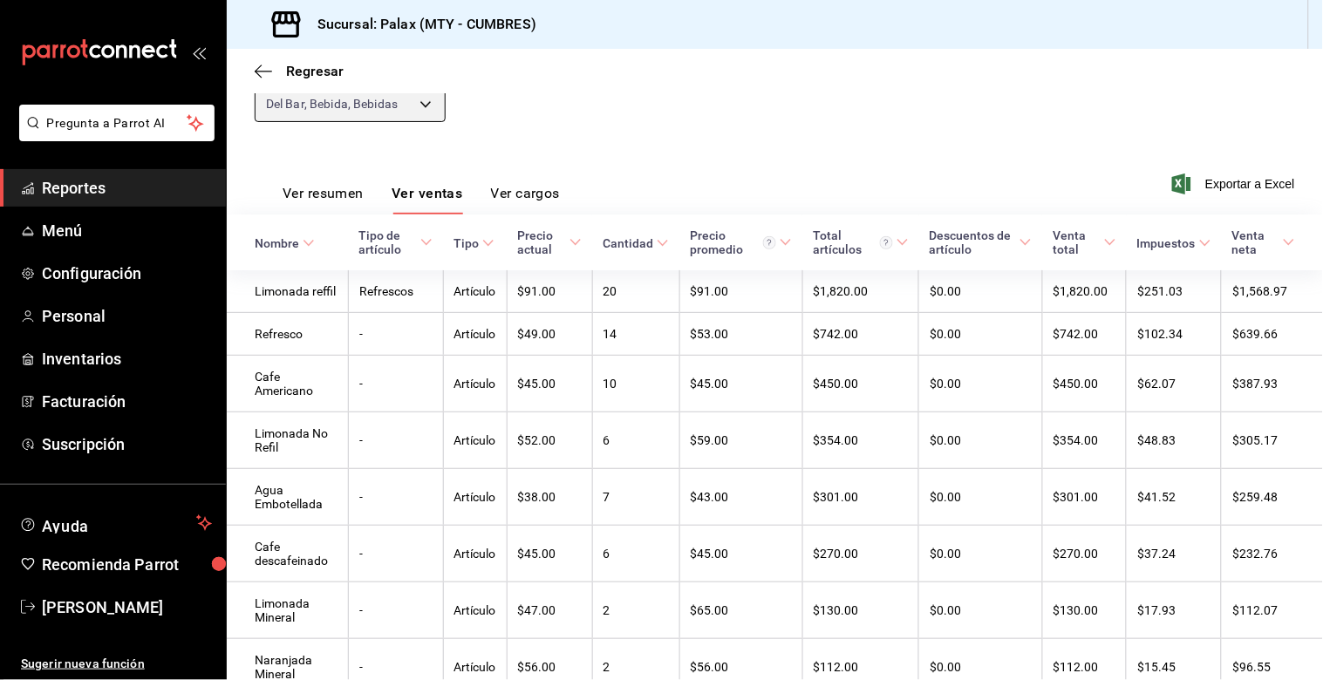
scroll to position [184, 0]
